Goal: Information Seeking & Learning: Learn about a topic

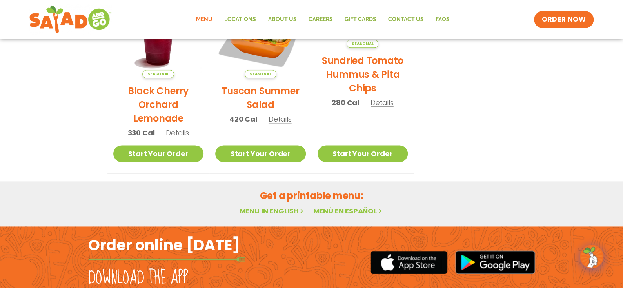
scroll to position [470, 0]
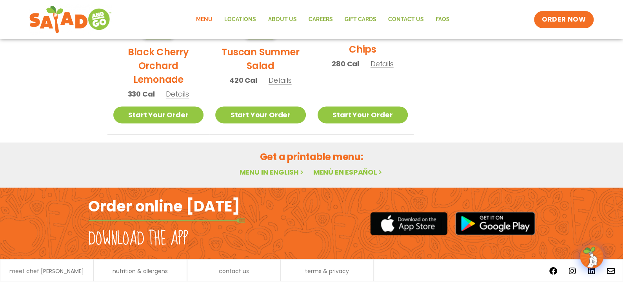
click at [206, 17] on link "Menu" at bounding box center [204, 20] width 28 height 18
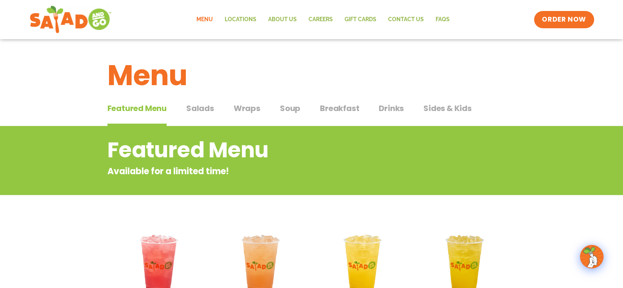
click at [213, 110] on span "Salads" at bounding box center [200, 108] width 28 height 12
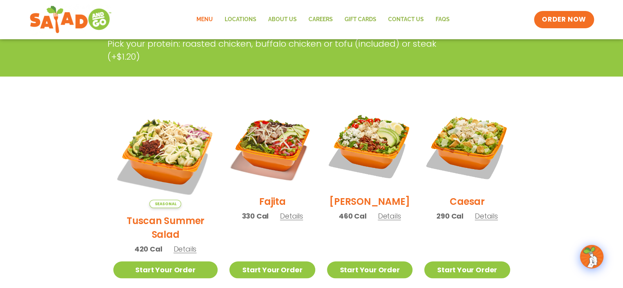
scroll to position [157, 0]
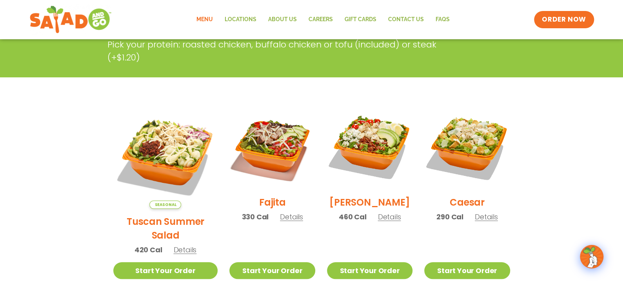
click at [282, 220] on span "Details" at bounding box center [291, 217] width 23 height 10
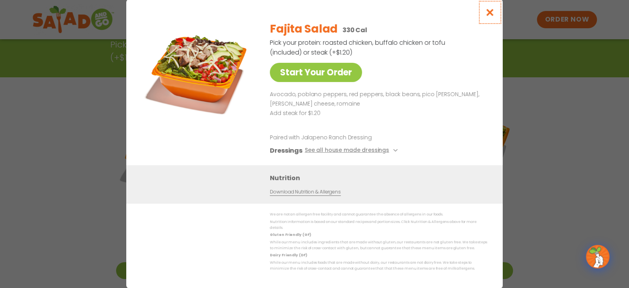
click at [493, 16] on icon "Close modal" at bounding box center [490, 12] width 10 height 8
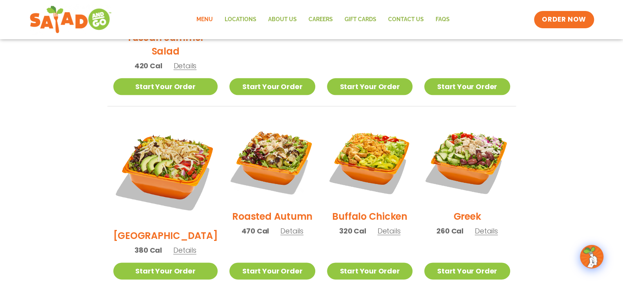
scroll to position [353, 0]
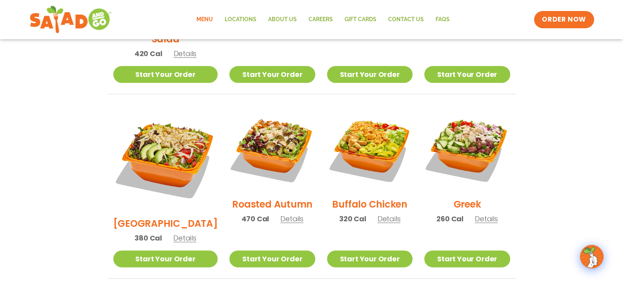
click at [179, 233] on span "Details" at bounding box center [184, 238] width 23 height 10
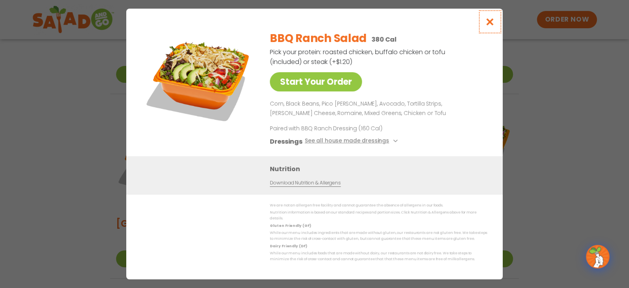
click at [490, 25] on icon "Close modal" at bounding box center [490, 22] width 10 height 8
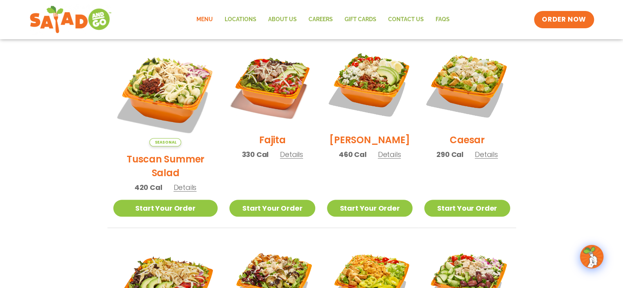
scroll to position [196, 0]
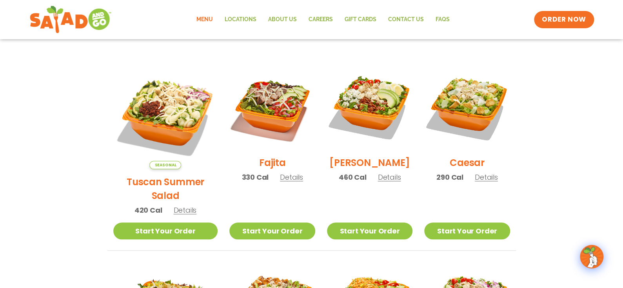
click at [481, 181] on span "Details" at bounding box center [486, 177] width 23 height 10
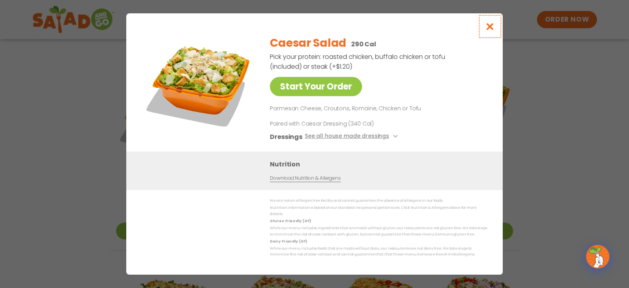
click at [492, 31] on icon "Close modal" at bounding box center [490, 26] width 10 height 8
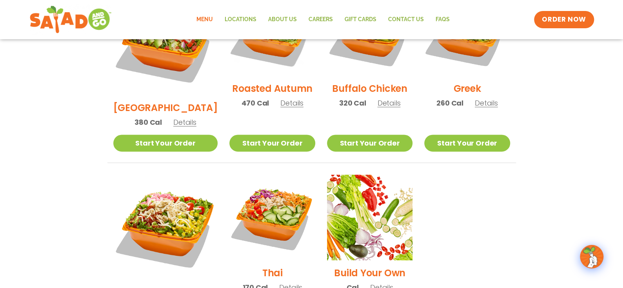
scroll to position [471, 0]
